Goal: Task Accomplishment & Management: Use online tool/utility

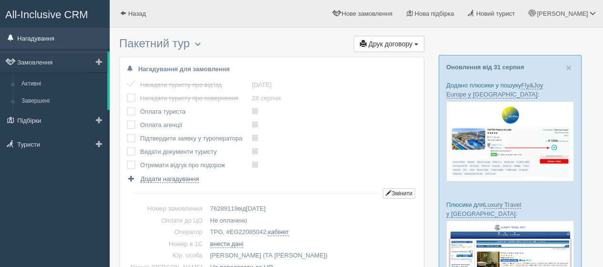
click at [40, 37] on link "Нагадування" at bounding box center [55, 38] width 110 height 21
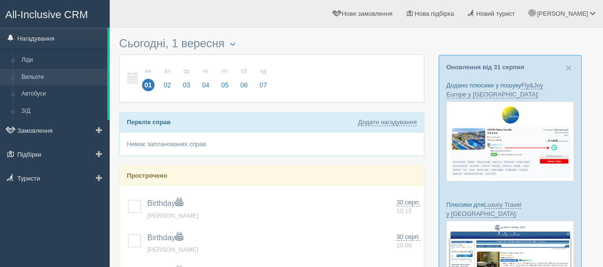
click at [33, 74] on link "Вильоти" at bounding box center [62, 77] width 90 height 17
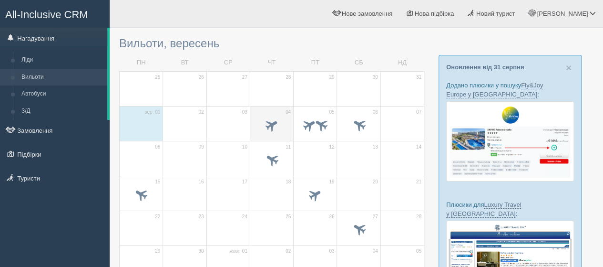
click at [286, 111] on span "04" at bounding box center [288, 112] width 5 height 7
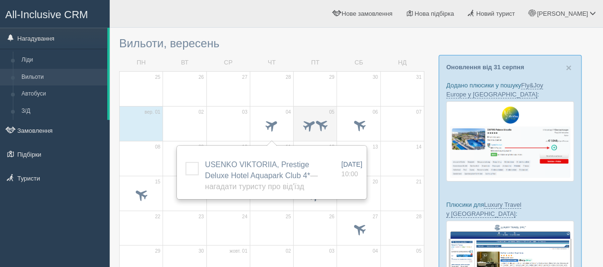
click at [322, 112] on td "05" at bounding box center [315, 123] width 43 height 35
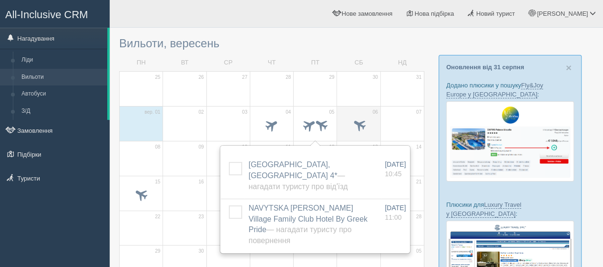
click at [354, 109] on td "06" at bounding box center [358, 123] width 43 height 35
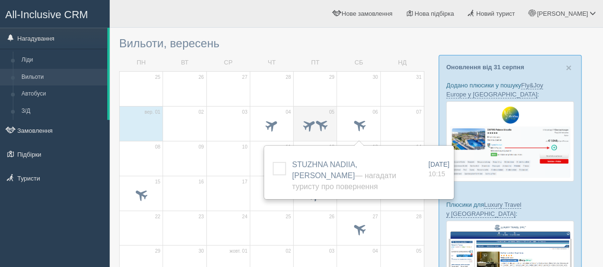
click at [317, 108] on td "05" at bounding box center [315, 123] width 43 height 35
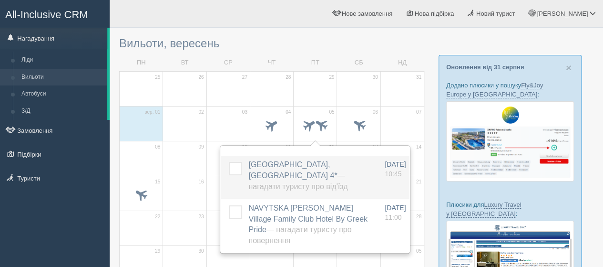
click at [278, 162] on span "OSYPENKO INNA, Kotva Hotel 4* — Нагадати туристу про від'їзд" at bounding box center [298, 175] width 99 height 30
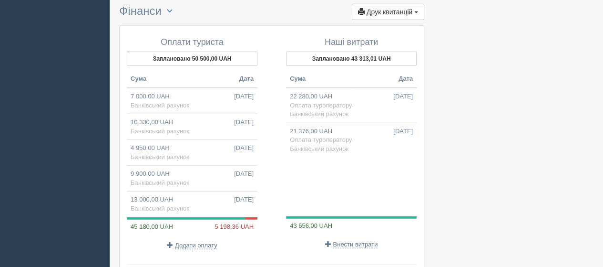
scroll to position [1097, 0]
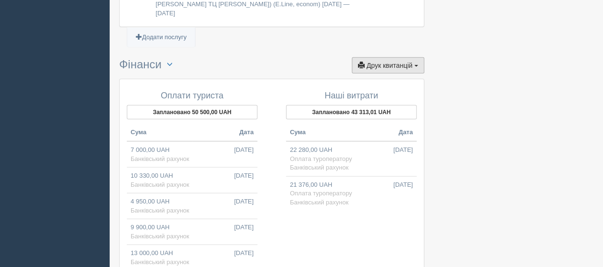
click at [392, 69] on span "Друк квитанцій" at bounding box center [390, 66] width 46 height 8
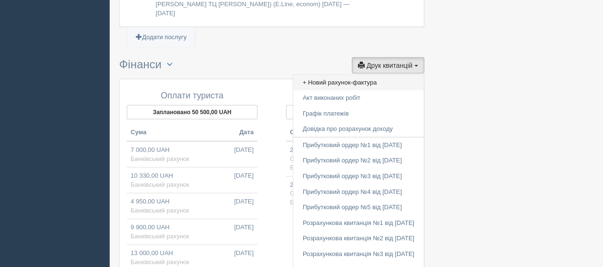
click at [315, 91] on link "+ Новий рахунок-фактура" at bounding box center [358, 83] width 131 height 16
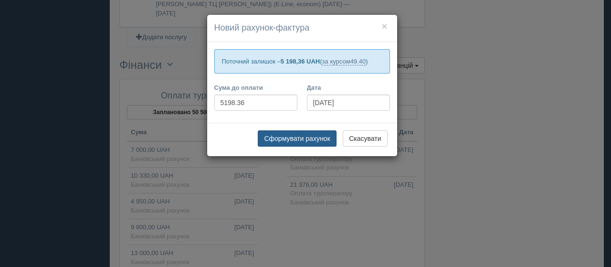
click at [298, 136] on button "Сформувати рахунок" at bounding box center [297, 138] width 78 height 16
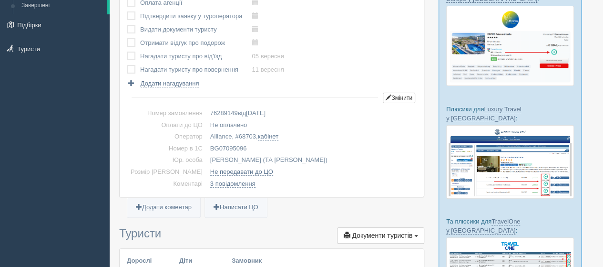
scroll to position [0, 0]
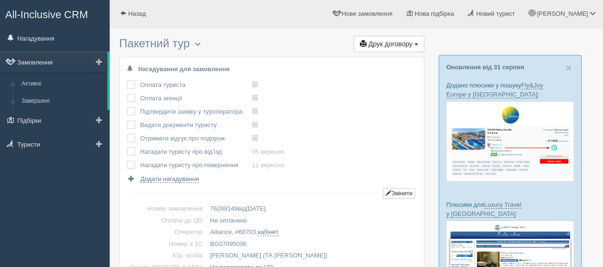
click at [32, 62] on link "Замовлення" at bounding box center [53, 62] width 107 height 21
